Goal: Task Accomplishment & Management: Manage account settings

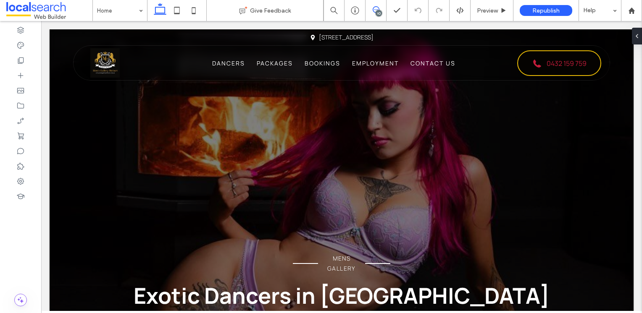
click at [378, 9] on icon at bounding box center [376, 9] width 7 height 7
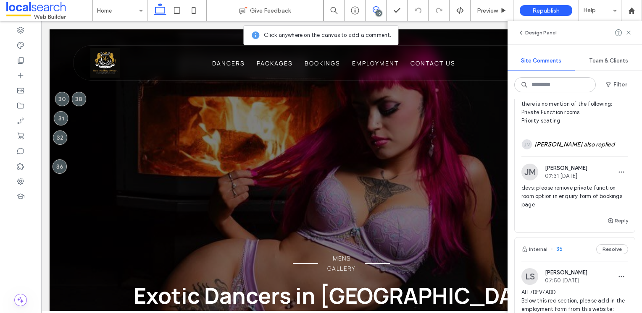
scroll to position [546, 0]
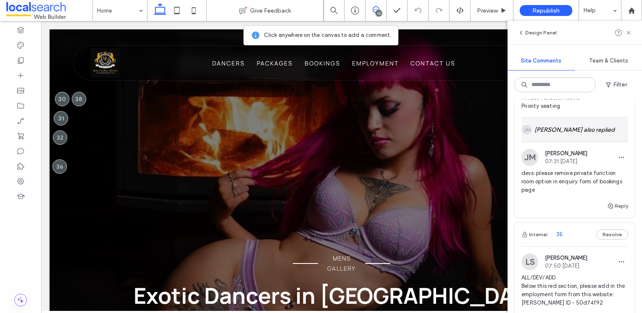
click at [570, 142] on div "JM Juan Mendiola also replied" at bounding box center [574, 130] width 107 height 24
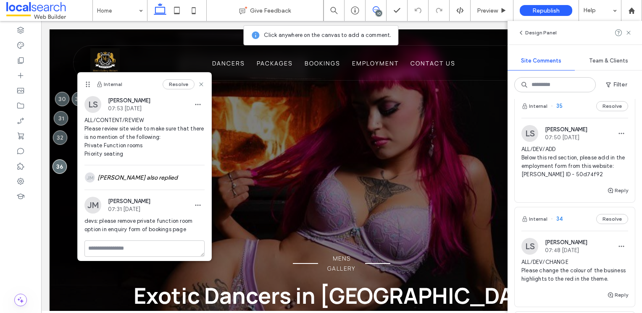
scroll to position [714, 0]
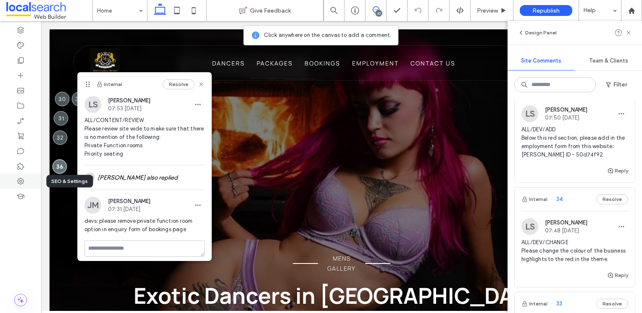
click at [20, 183] on icon at bounding box center [20, 181] width 8 height 8
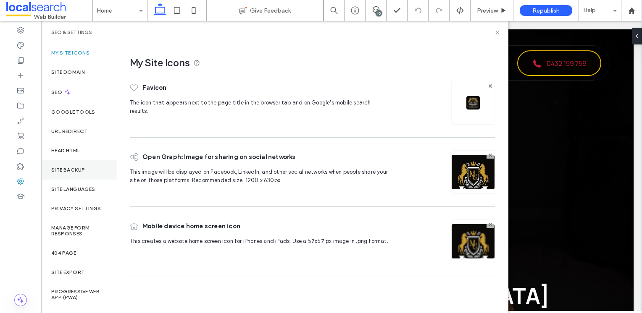
click at [73, 173] on div "Site Backup" at bounding box center [79, 169] width 76 height 19
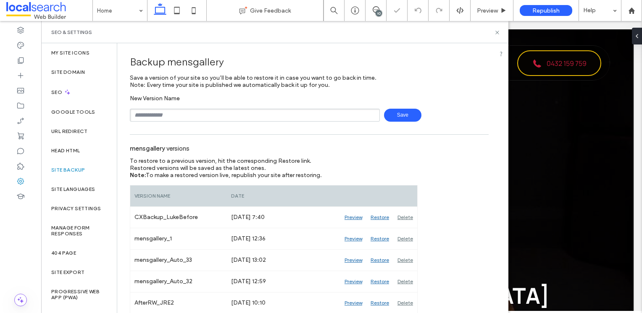
click at [177, 113] on input "text" at bounding box center [255, 115] width 250 height 13
click at [195, 117] on input "text" at bounding box center [255, 115] width 250 height 13
type input "**********"
click at [404, 113] on span "Save" at bounding box center [402, 115] width 37 height 13
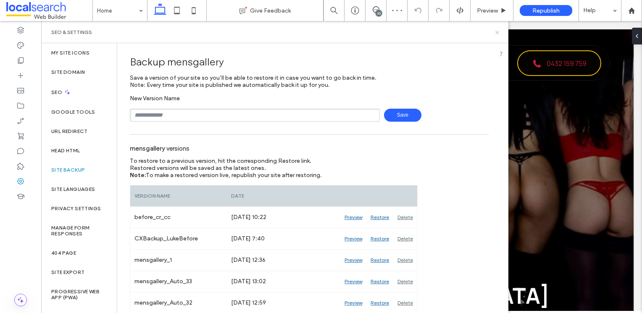
click at [497, 33] on icon at bounding box center [497, 32] width 6 height 6
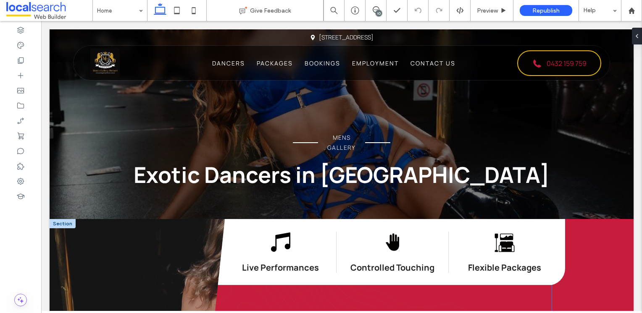
scroll to position [210, 0]
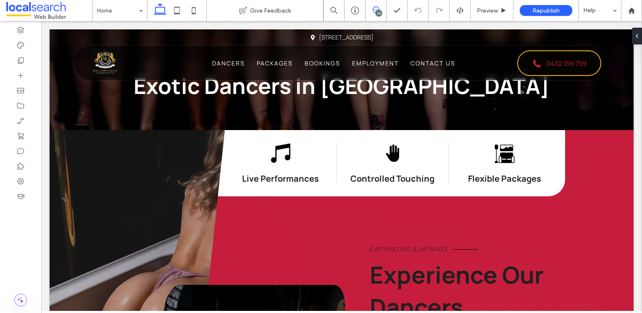
click at [375, 8] on icon at bounding box center [376, 9] width 7 height 7
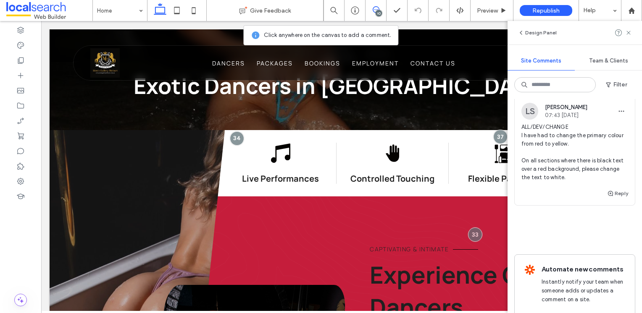
scroll to position [1351, 0]
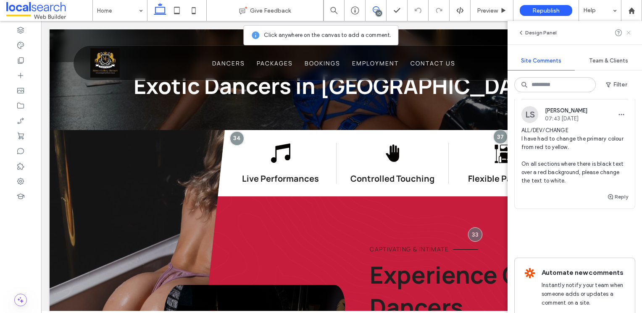
click at [627, 33] on icon at bounding box center [628, 32] width 7 height 7
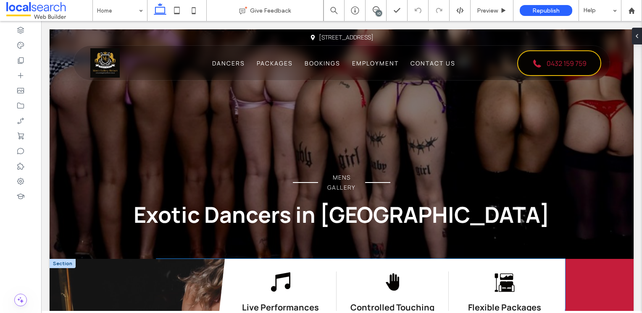
scroll to position [0, 0]
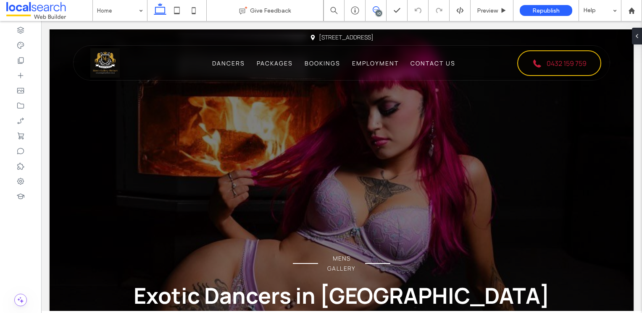
click at [374, 12] on use at bounding box center [376, 9] width 7 height 7
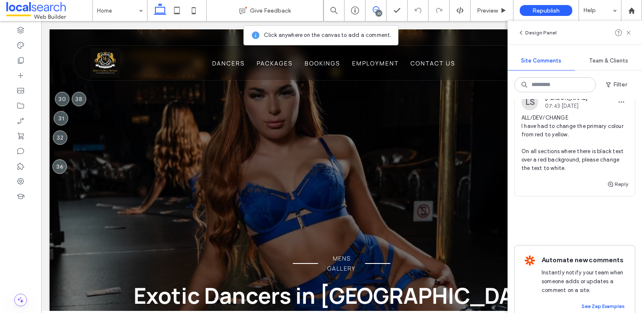
scroll to position [1351, 0]
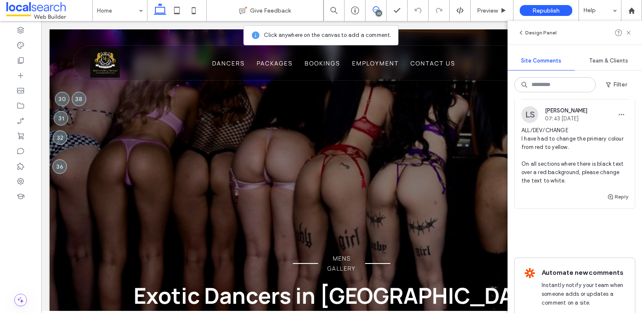
click at [590, 179] on span "ALL/DEV/CHANGE I have had to change the primary colour from red to yellow. On a…" at bounding box center [574, 155] width 107 height 59
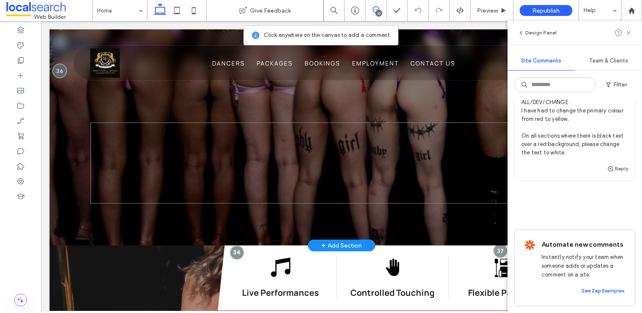
scroll to position [126, 0]
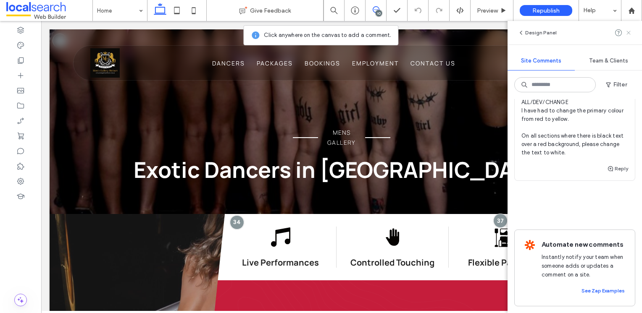
click at [629, 34] on icon at bounding box center [628, 32] width 7 height 7
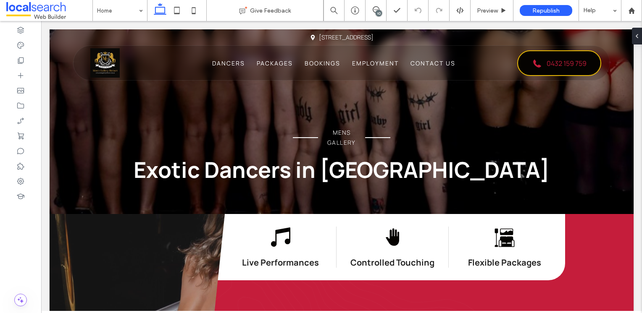
click at [378, 12] on div "10" at bounding box center [379, 13] width 6 height 6
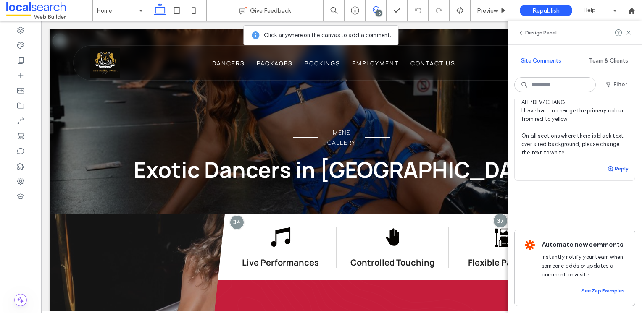
scroll to position [1351, 0]
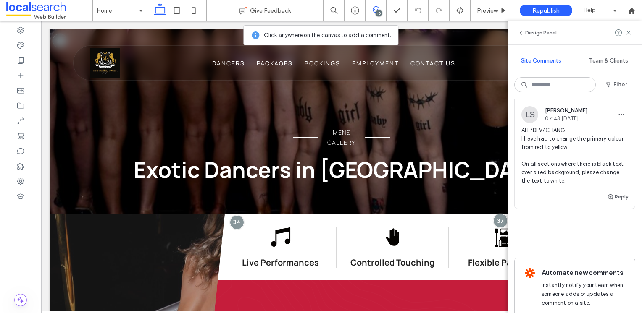
click at [600, 123] on div "LS Luke Stewart 07:43 Aug 15 2025" at bounding box center [574, 114] width 107 height 17
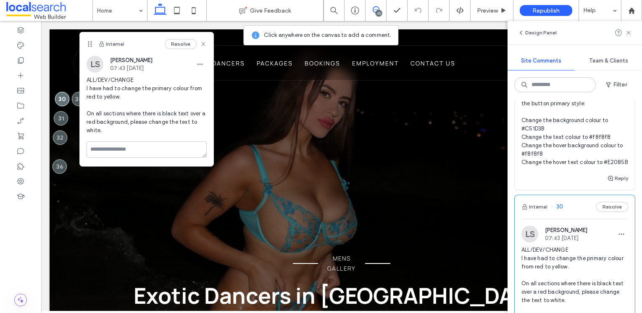
scroll to position [1225, 0]
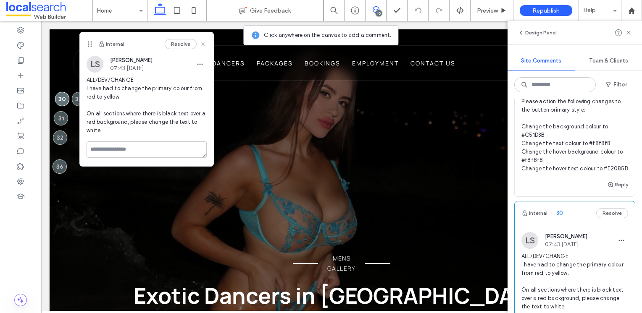
click at [590, 154] on span "ALL/DEV/CHANGE Please action the following changes to the button primary style:…" at bounding box center [574, 131] width 107 height 84
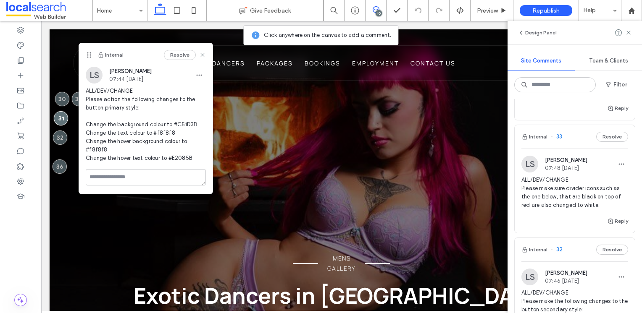
scroll to position [847, 0]
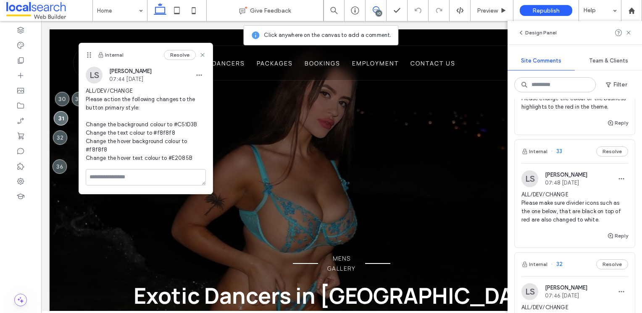
click at [580, 178] on span "Luke Stewart" at bounding box center [566, 175] width 42 height 6
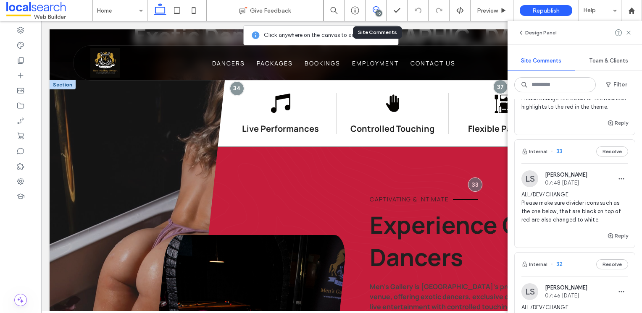
scroll to position [281, 0]
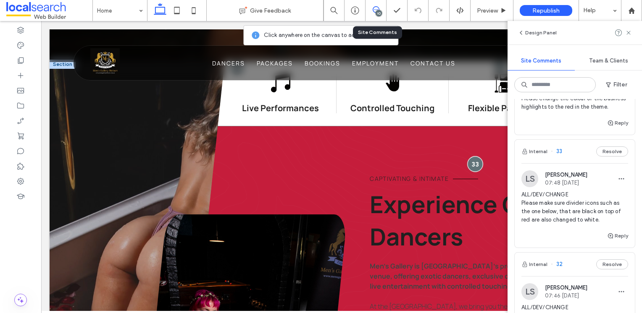
click at [470, 165] on div at bounding box center [476, 165] width 16 height 16
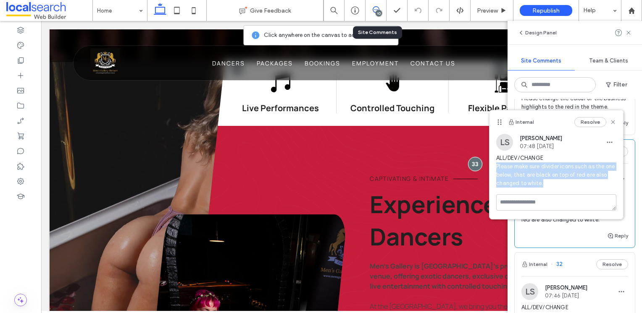
drag, startPoint x: 544, startPoint y: 187, endPoint x: 489, endPoint y: 170, distance: 57.8
click at [489, 170] on div "LS Luke Stewart 07:48 Aug 15 2025 ALL/DEV/CHANGE Please make sure divider icons…" at bounding box center [556, 164] width 134 height 60
copy span "Please make sure divider icons such as the one below, that are black on top of …"
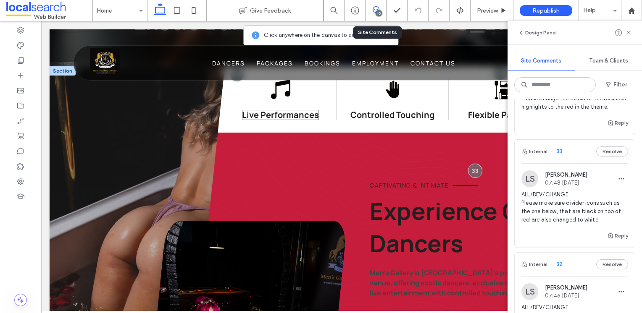
scroll to position [197, 0]
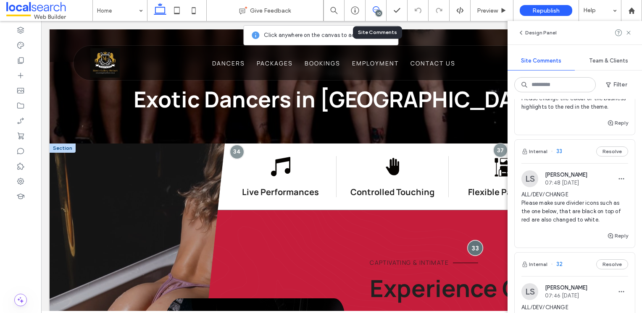
click at [469, 252] on div at bounding box center [476, 249] width 16 height 16
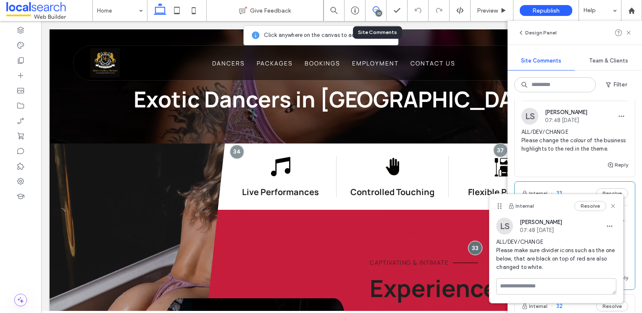
scroll to position [763, 0]
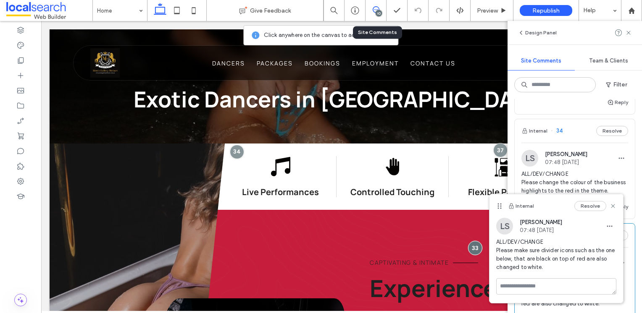
click at [597, 171] on div "LS Luke Stewart 07:48 Aug 15 2025 ALL/DEV/CHANGE Please change the colour of th…" at bounding box center [575, 172] width 120 height 59
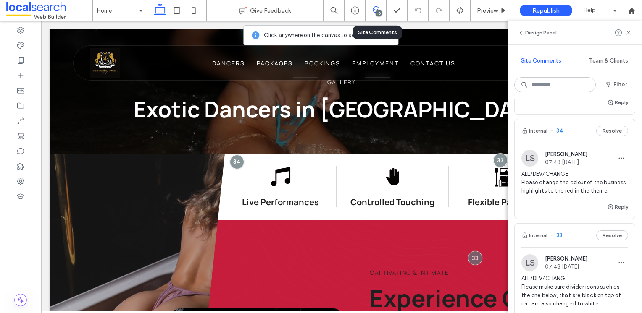
scroll to position [186, 0]
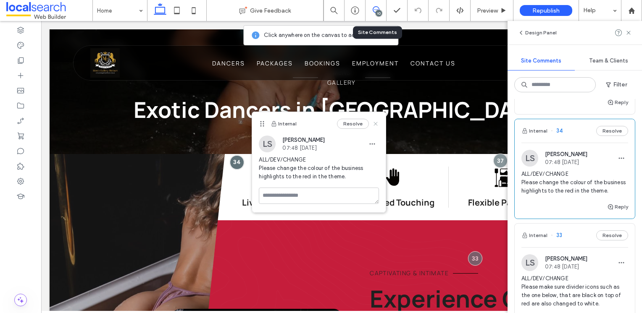
click at [376, 123] on icon at bounding box center [375, 124] width 7 height 7
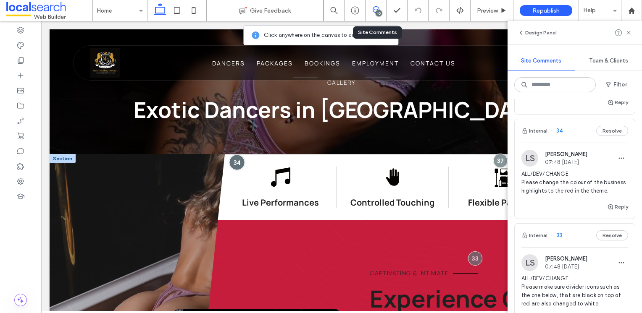
click at [234, 159] on div at bounding box center [237, 163] width 16 height 16
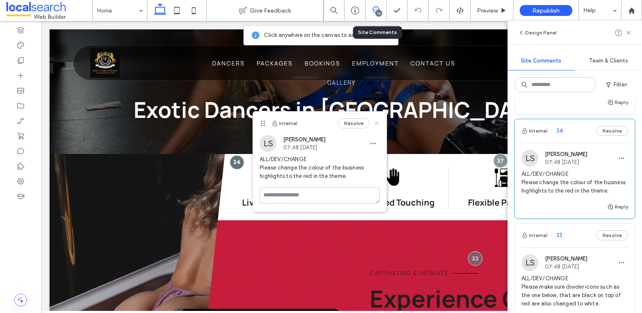
click at [376, 121] on icon at bounding box center [376, 123] width 7 height 7
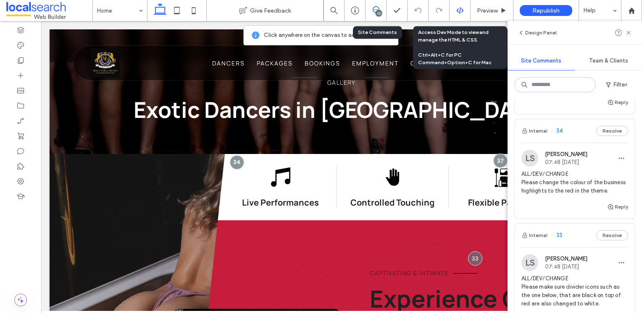
click at [457, 9] on icon at bounding box center [460, 11] width 8 height 8
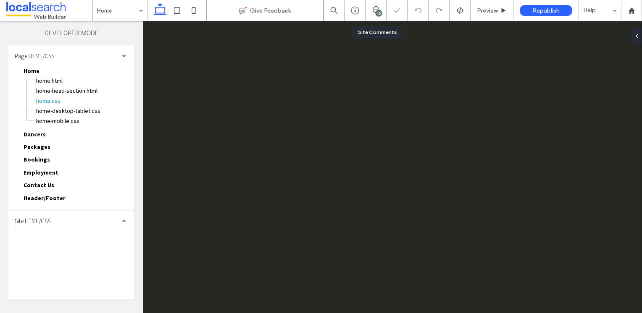
scroll to position [0, 0]
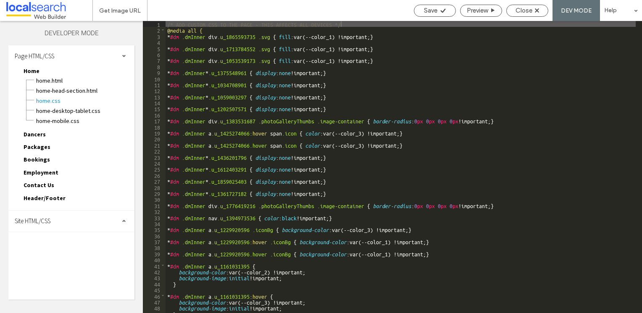
click at [87, 224] on div "Site HTML/CSS" at bounding box center [71, 221] width 126 height 21
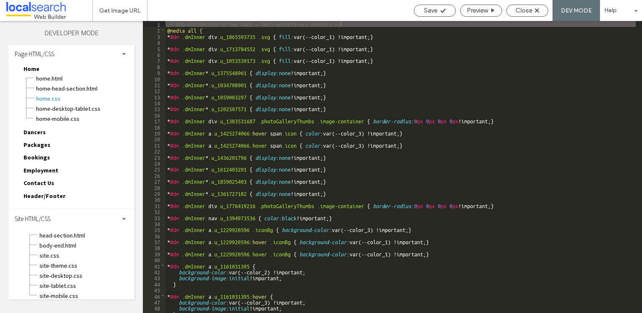
scroll to position [3, 0]
click at [52, 255] on span "site.css" at bounding box center [86, 255] width 95 height 8
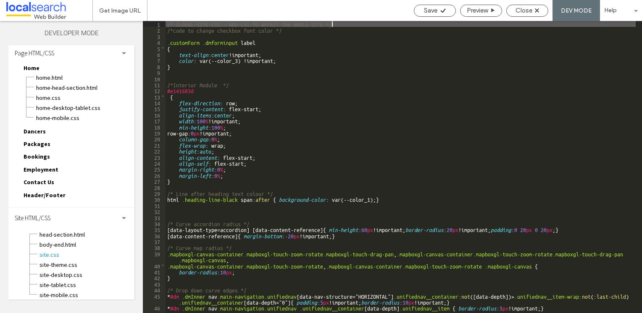
scroll to position [25, 0]
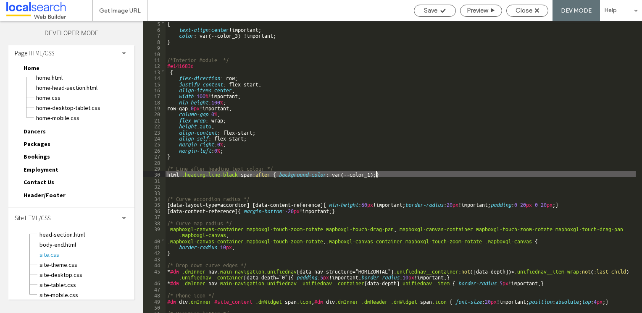
click at [376, 175] on div "{ text-align : center !important; color : var(--color_3) !important; } /*Interi…" at bounding box center [401, 172] width 470 height 305
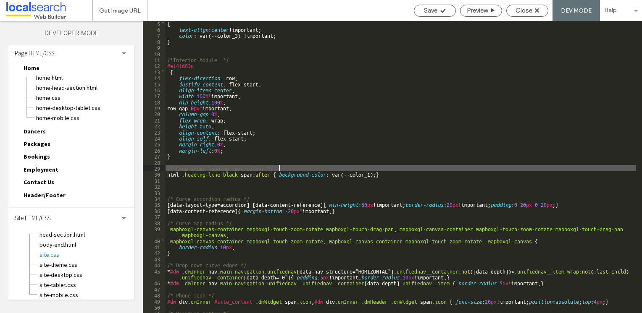
click at [369, 171] on div "{ text-align : center !important; color : var(--color_3) !important; } /*Interi…" at bounding box center [401, 172] width 470 height 305
click at [370, 174] on div "{ text-align : center !important; color : var(--color_3) !important; } /*Interi…" at bounding box center [401, 172] width 470 height 305
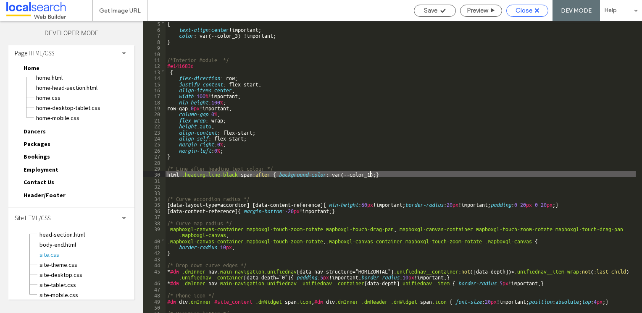
click at [518, 10] on span "Close" at bounding box center [523, 11] width 17 height 8
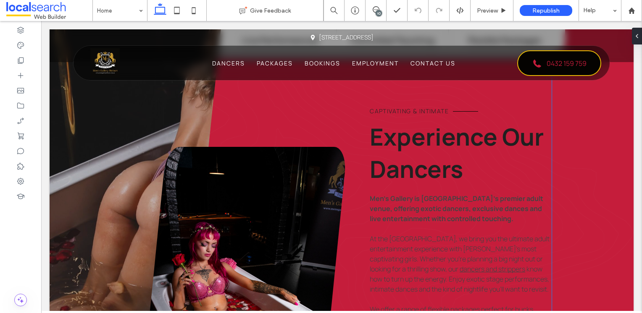
scroll to position [336, 0]
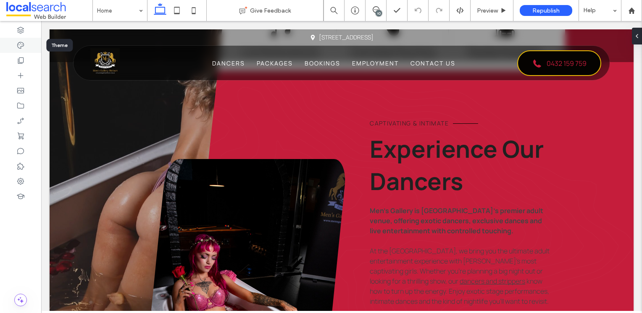
click at [21, 46] on icon at bounding box center [20, 45] width 8 height 8
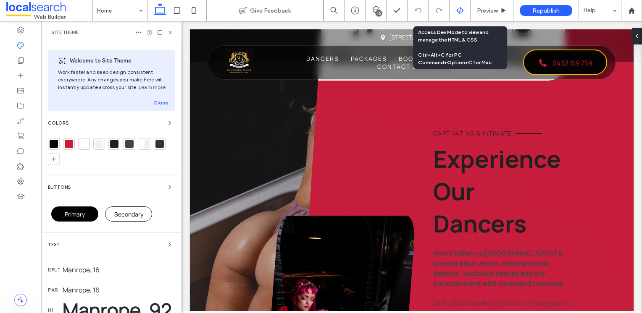
click at [459, 10] on icon at bounding box center [460, 11] width 8 height 8
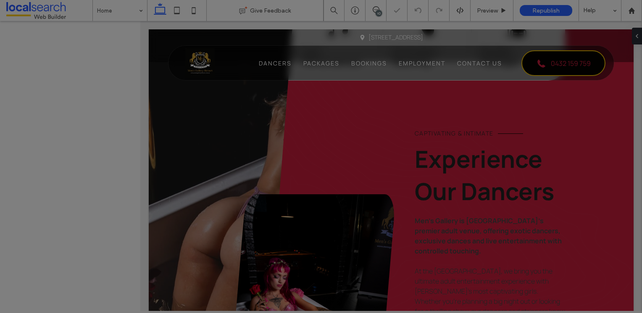
scroll to position [0, 0]
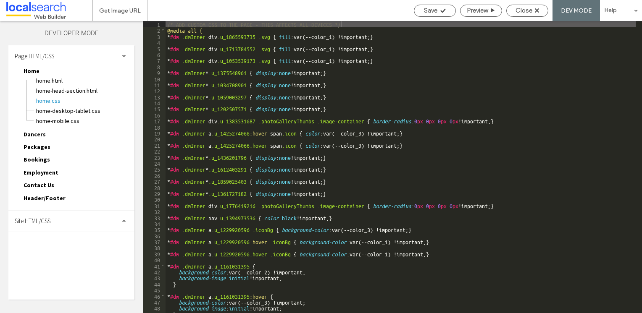
click at [82, 223] on div "Site HTML/CSS" at bounding box center [71, 221] width 126 height 21
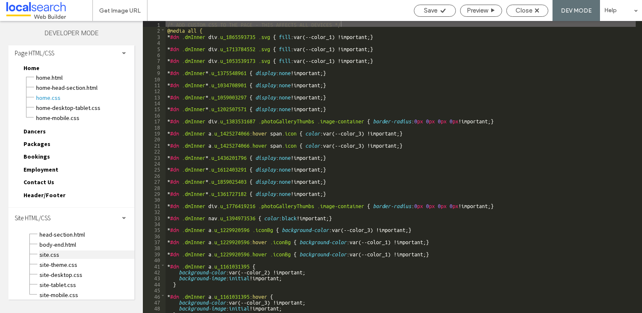
click at [49, 252] on span "site.css" at bounding box center [86, 255] width 95 height 8
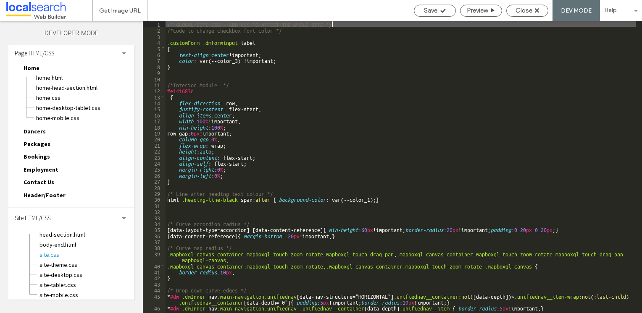
click at [370, 198] on div "/* GLOBAL SITE CSS - ADD CSS TO AFFECT THE WHOLE SITE */ /*code to change check…" at bounding box center [401, 173] width 470 height 305
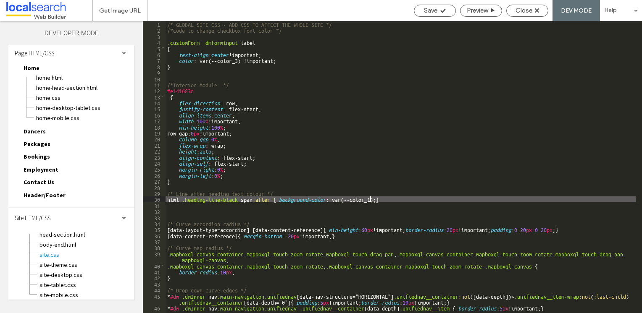
type textarea "**"
click at [444, 13] on icon at bounding box center [443, 11] width 6 height 6
click at [524, 10] on span "Close" at bounding box center [523, 11] width 17 height 8
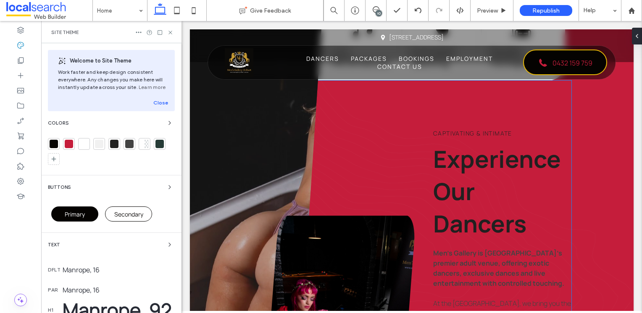
scroll to position [0, 0]
click at [526, 131] on p "Captivating & Intimate" at bounding box center [502, 134] width 138 height 10
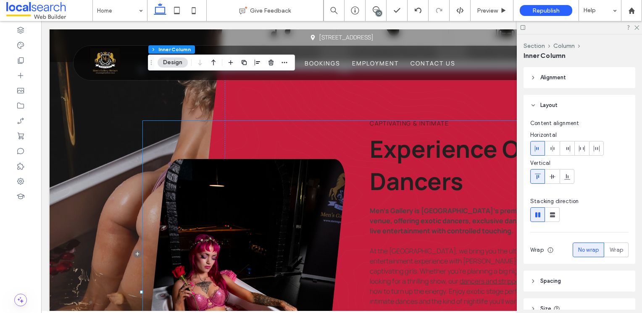
click at [515, 130] on div "Captivating & Intimate Experience Our Dancers Men’s Gallery is Hobart’s premier…" at bounding box center [461, 287] width 182 height 333
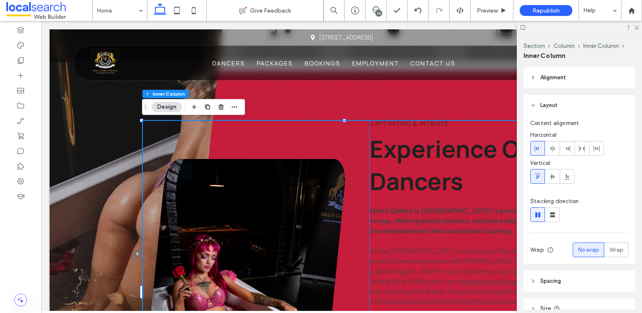
click at [453, 125] on p "Captivating & Intimate" at bounding box center [461, 123] width 182 height 10
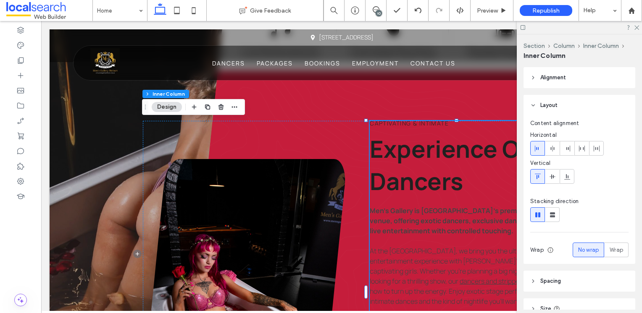
click at [453, 125] on p "Captivating & Intimate" at bounding box center [461, 123] width 182 height 10
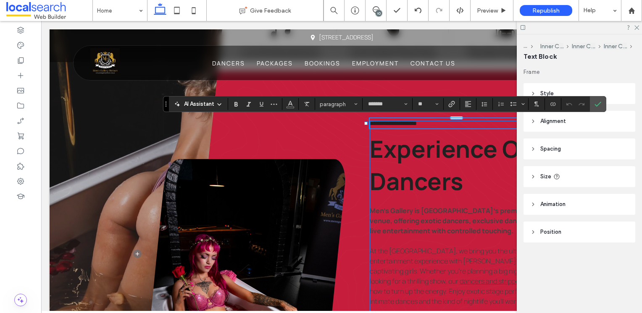
click at [458, 125] on p "**********" at bounding box center [461, 123] width 182 height 10
click at [458, 124] on p "**********" at bounding box center [461, 123] width 182 height 10
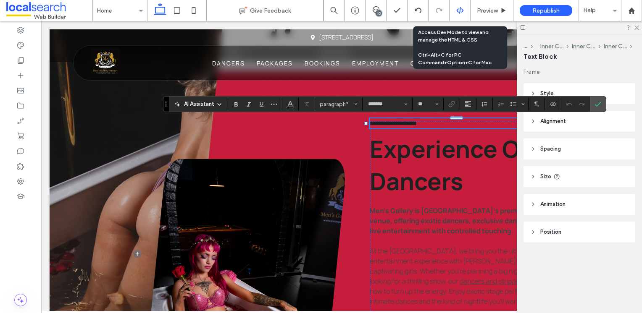
click at [459, 9] on icon at bounding box center [460, 11] width 8 height 8
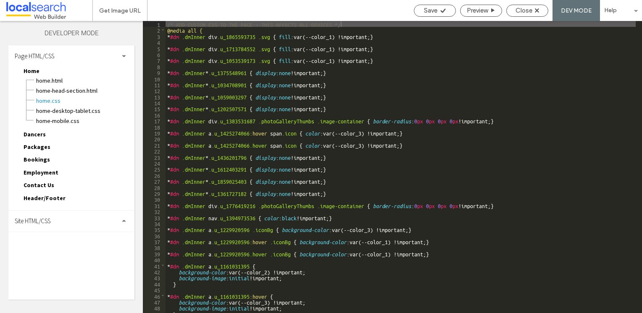
click at [45, 221] on span "Site HTML/CSS" at bounding box center [33, 221] width 36 height 8
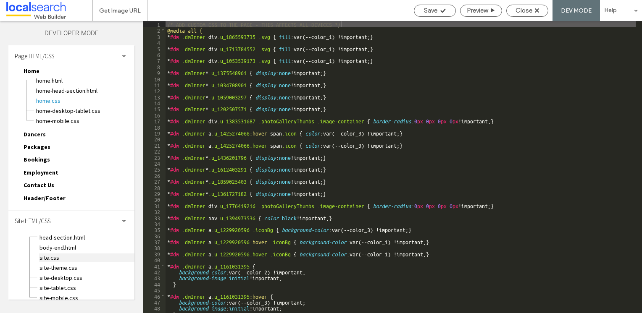
scroll to position [3, 0]
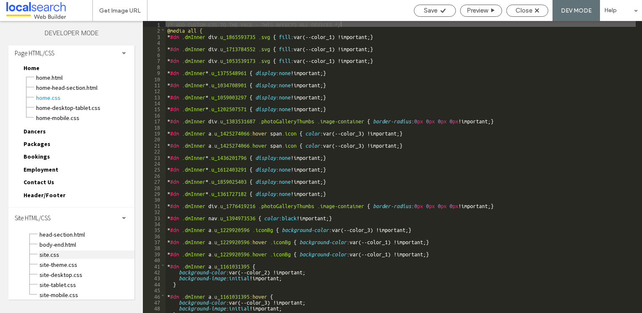
click at [52, 254] on span "site.css" at bounding box center [86, 255] width 95 height 8
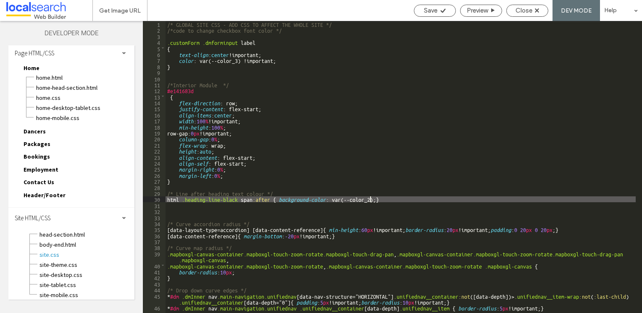
drag, startPoint x: 369, startPoint y: 199, endPoint x: 390, endPoint y: 194, distance: 21.5
click at [370, 198] on div "/* GLOBAL SITE CSS - ADD CSS TO AFFECT THE WHOLE SITE */ /*code to change check…" at bounding box center [401, 173] width 470 height 305
type textarea "**"
click at [438, 11] on div "Save" at bounding box center [434, 11] width 41 height 8
click at [531, 10] on span "Close" at bounding box center [523, 11] width 17 height 8
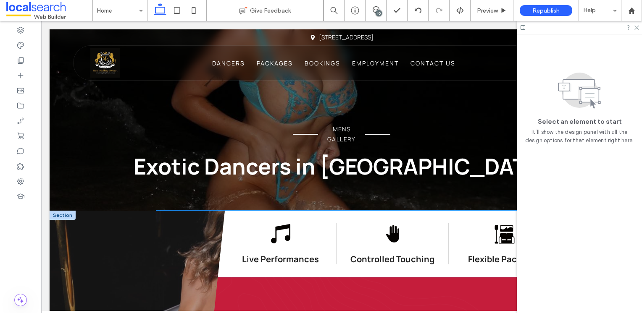
scroll to position [168, 0]
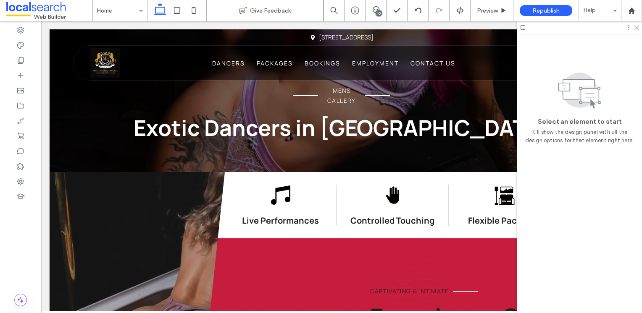
click at [41, 8] on span at bounding box center [49, 10] width 86 height 17
